Goal: Task Accomplishment & Management: Manage account settings

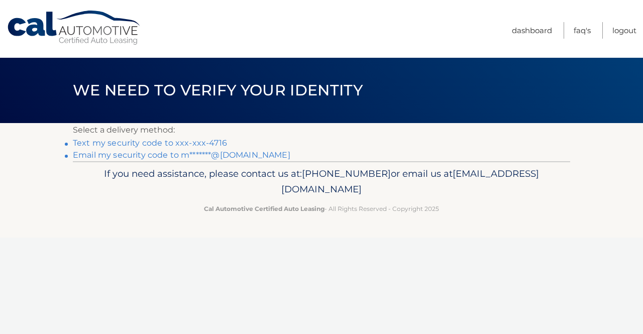
click at [178, 144] on link "Text my security code to xxx-xxx-4716" at bounding box center [150, 143] width 154 height 10
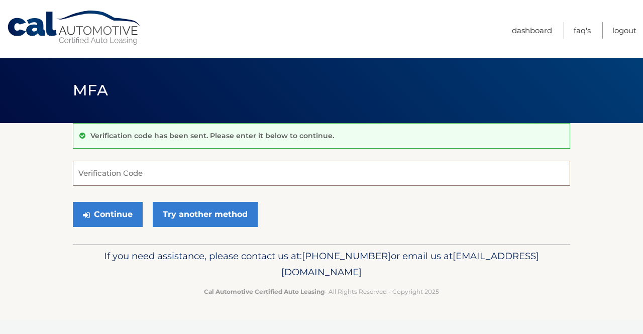
click at [216, 170] on input "Verification Code" at bounding box center [321, 173] width 497 height 25
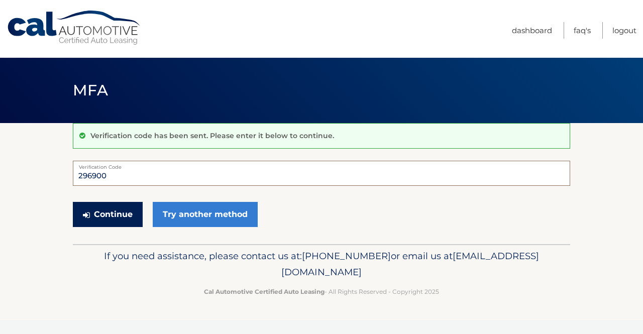
type input "296900"
click at [122, 214] on button "Continue" at bounding box center [108, 214] width 70 height 25
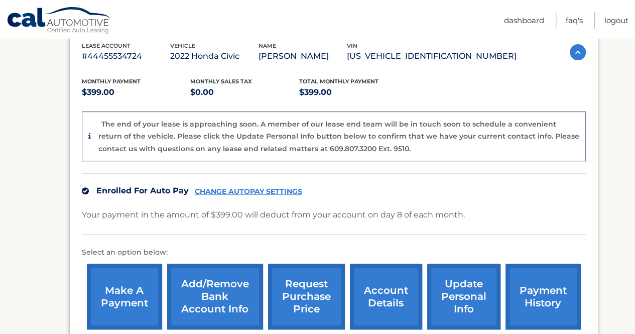
scroll to position [201, 0]
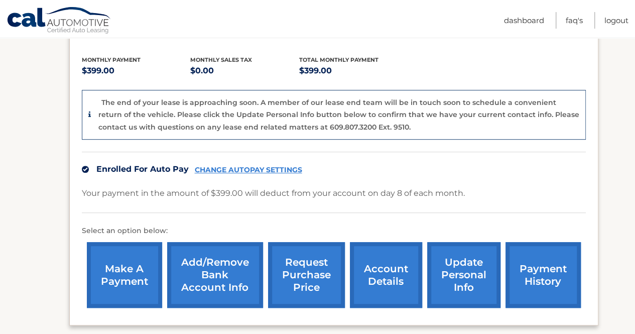
click at [230, 272] on link "Add/Remove bank account info" at bounding box center [215, 275] width 96 height 66
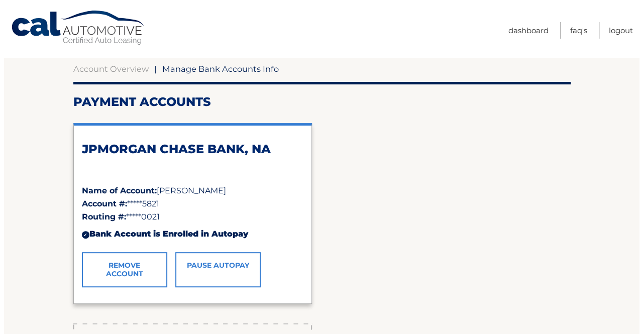
scroll to position [100, 0]
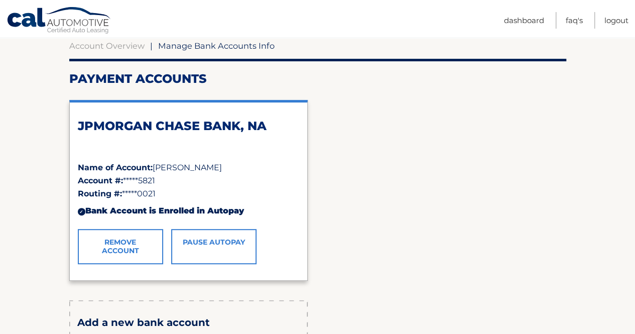
click at [141, 236] on link "Remove Account" at bounding box center [120, 246] width 85 height 35
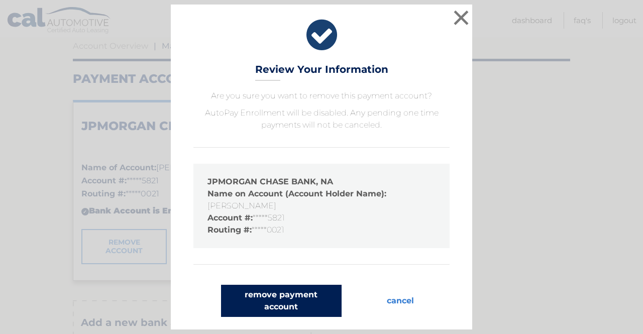
click at [300, 305] on button "remove payment account" at bounding box center [281, 301] width 120 height 32
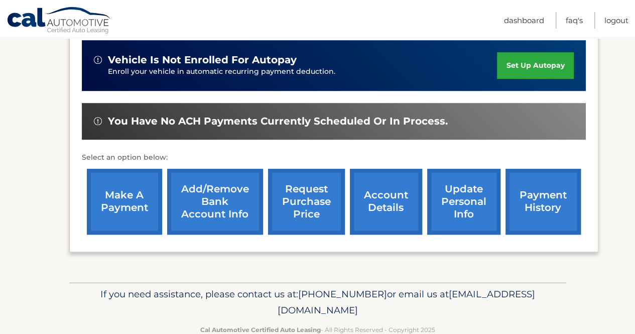
scroll to position [335, 0]
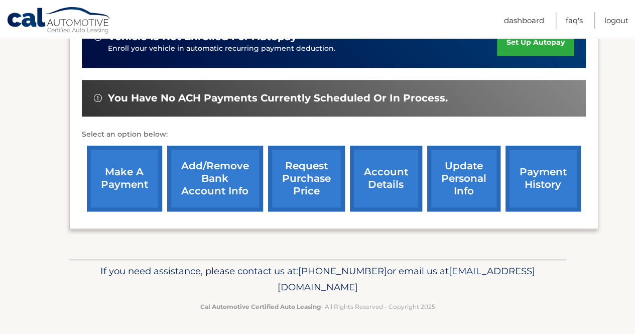
click at [225, 175] on link "Add/Remove bank account info" at bounding box center [215, 179] width 96 height 66
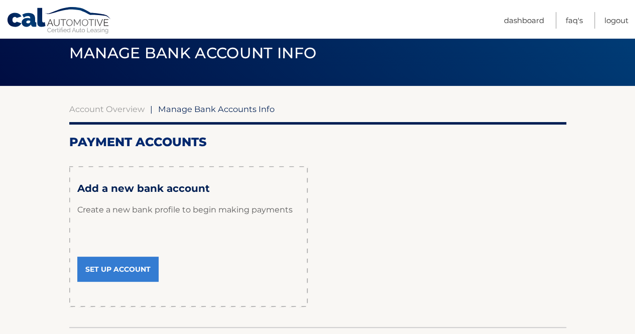
scroll to position [100, 0]
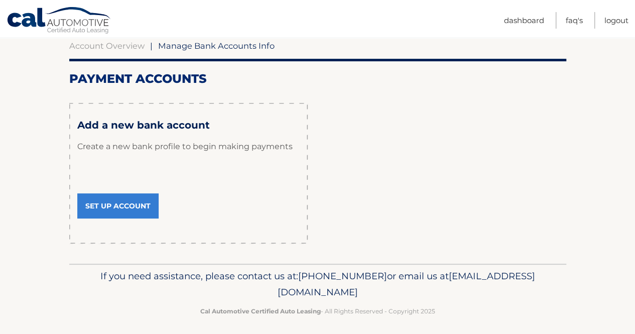
click at [141, 201] on link "Set Up Account" at bounding box center [117, 205] width 81 height 25
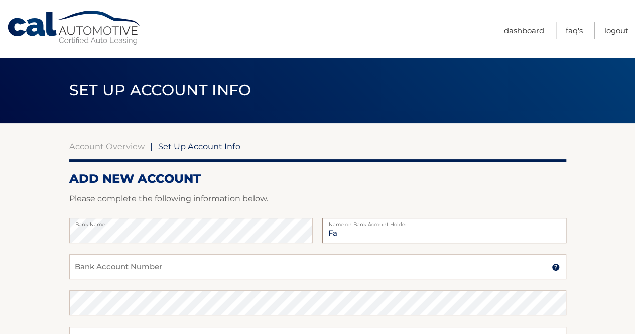
type input "[PERSON_NAME]"
click at [127, 264] on input "Bank Account Number" at bounding box center [317, 266] width 497 height 25
paste input "2900934846"
type input "2900934846"
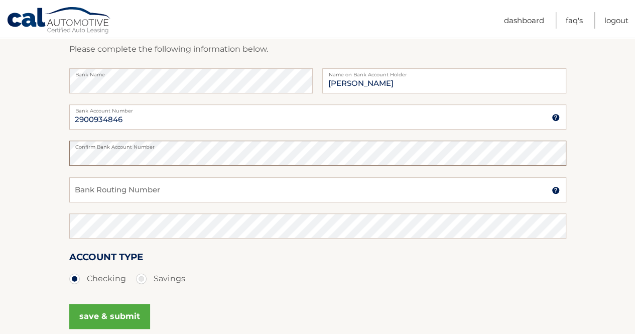
scroll to position [151, 0]
click at [227, 186] on input "Bank Routing Number" at bounding box center [317, 188] width 497 height 25
click at [201, 179] on input "Bank Routing Number" at bounding box center [317, 188] width 497 height 25
paste input "021000021"
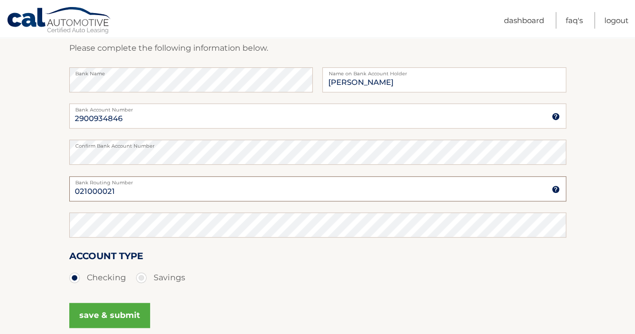
type input "021000021"
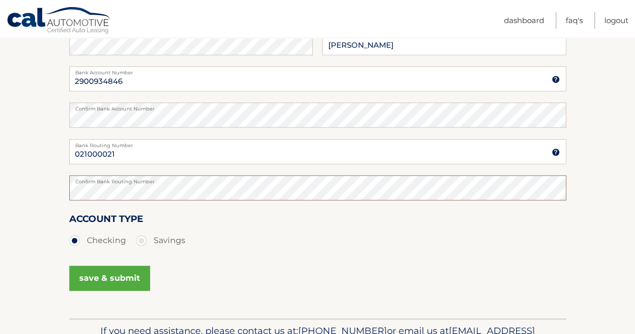
scroll to position [248, 0]
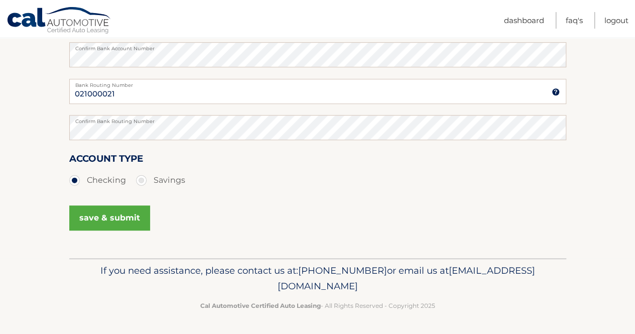
click at [126, 219] on button "save & submit" at bounding box center [109, 217] width 81 height 25
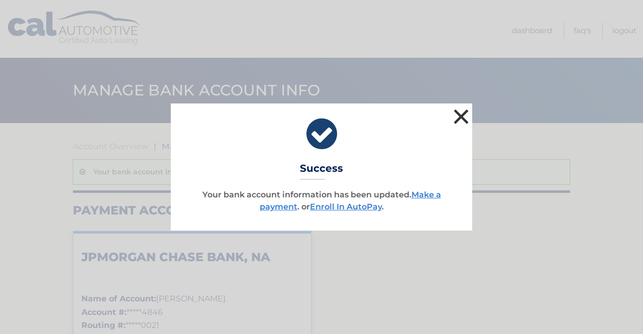
click at [460, 120] on button "×" at bounding box center [461, 116] width 20 height 20
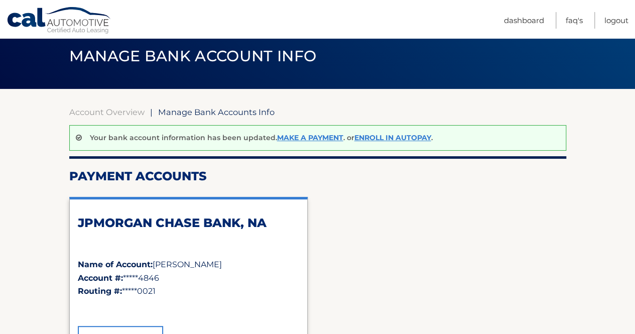
scroll to position [50, 0]
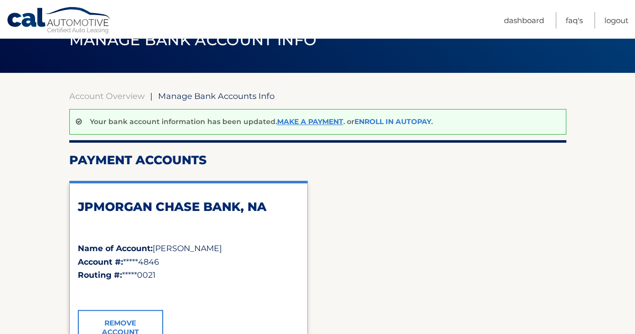
click at [376, 122] on link "Enroll In AutoPay" at bounding box center [392, 121] width 77 height 9
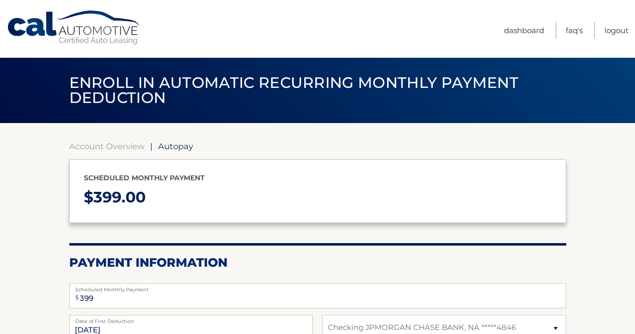
select select "NTdkNmFmZjYtMDA4ZC00MTU4LTllNTAtNzQwN2FlZmE5Y2E5"
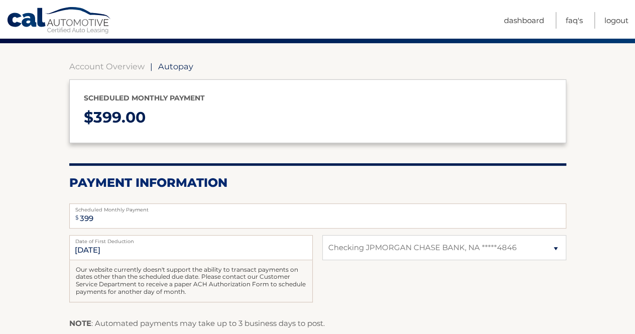
scroll to position [151, 0]
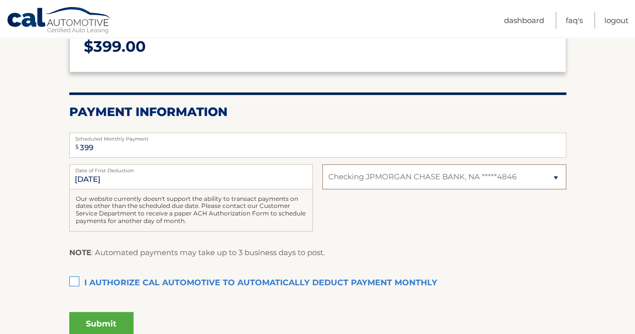
click at [442, 179] on select "Select Bank Account Checking JPMORGAN CHASE BANK, NA *****4846" at bounding box center [443, 176] width 243 height 25
click at [579, 149] on section "Account Overview | Autopay Scheduled monthly payment $ 399.00 Payment Informati…" at bounding box center [317, 161] width 635 height 378
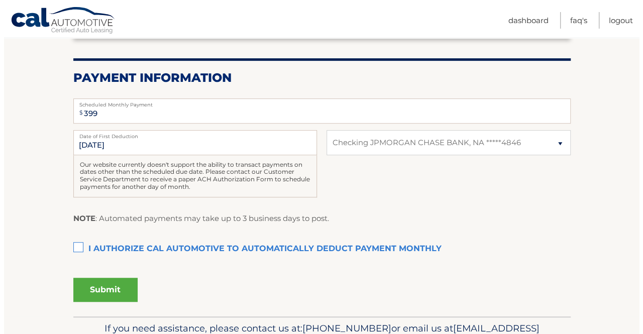
scroll to position [201, 0]
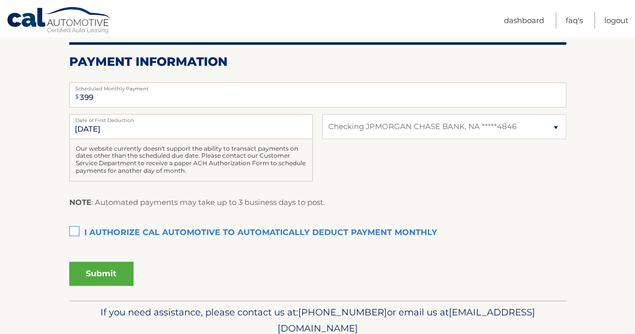
click at [77, 230] on label "I authorize cal automotive to automatically deduct payment monthly This checkbo…" at bounding box center [317, 233] width 497 height 20
click at [0, 0] on input "I authorize cal automotive to automatically deduct payment monthly This checkbo…" at bounding box center [0, 0] width 0 height 0
click at [106, 277] on button "Submit" at bounding box center [101, 274] width 64 height 24
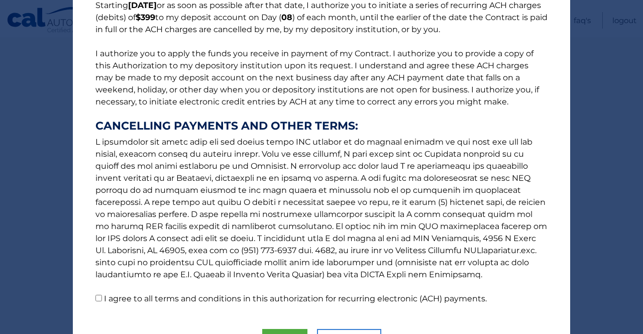
scroll to position [152, 0]
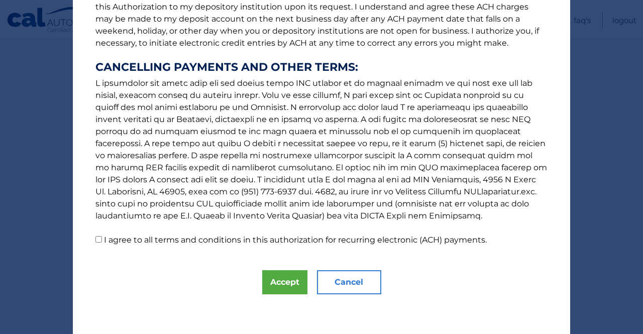
click at [229, 241] on label "I agree to all terms and conditions in this authorization for recurring electro…" at bounding box center [295, 240] width 383 height 10
click at [102, 241] on input "I agree to all terms and conditions in this authorization for recurring electro…" at bounding box center [98, 239] width 7 height 7
checkbox input "true"
click at [288, 288] on button "Accept" at bounding box center [284, 282] width 45 height 24
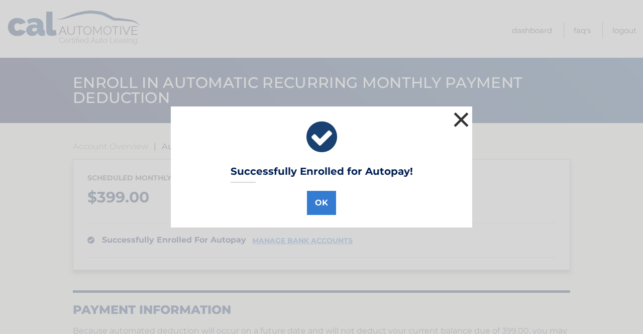
click at [463, 115] on button "×" at bounding box center [461, 119] width 20 height 20
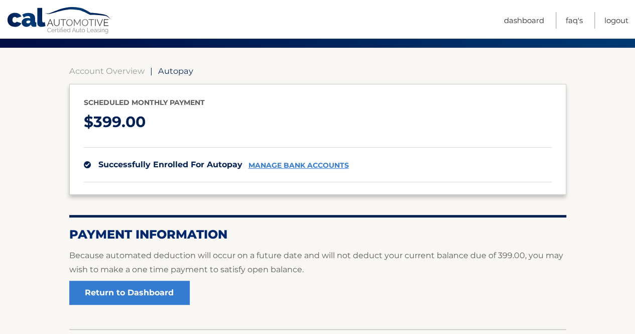
scroll to position [146, 0]
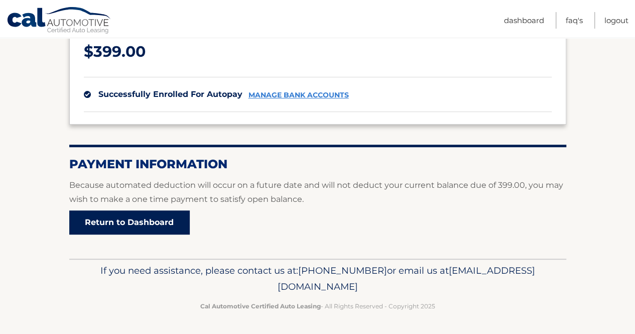
click at [155, 232] on link "Return to Dashboard" at bounding box center [129, 222] width 120 height 24
